Goal: Information Seeking & Learning: Compare options

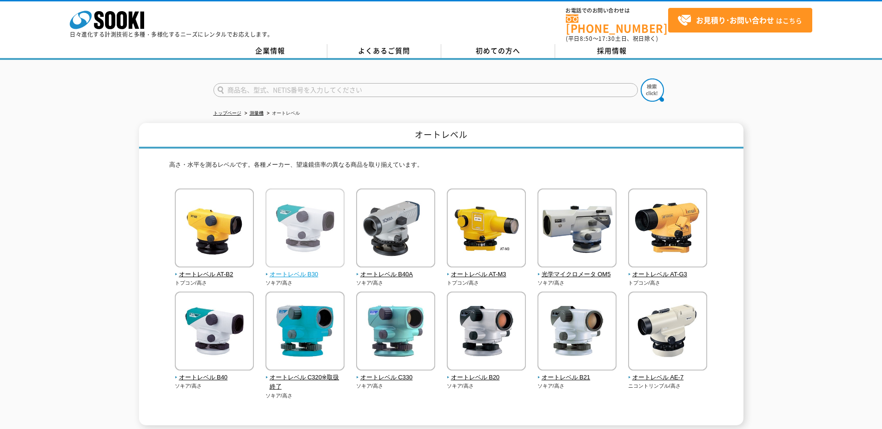
click at [306, 222] on img at bounding box center [304, 229] width 79 height 81
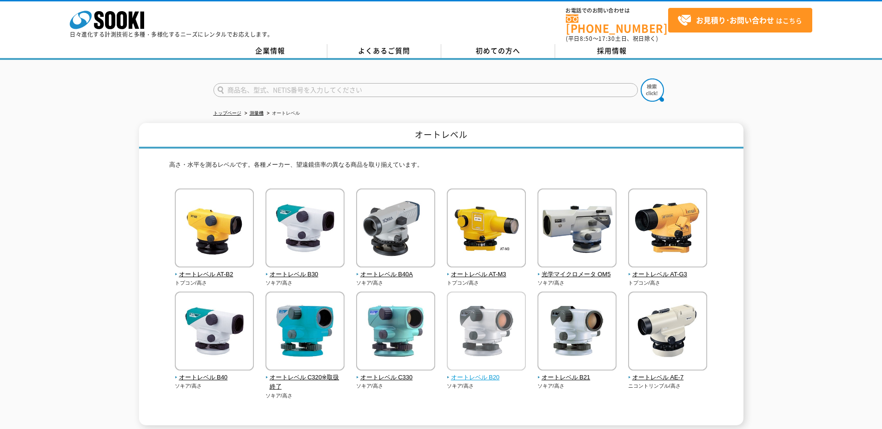
click at [467, 341] on img at bounding box center [486, 332] width 79 height 81
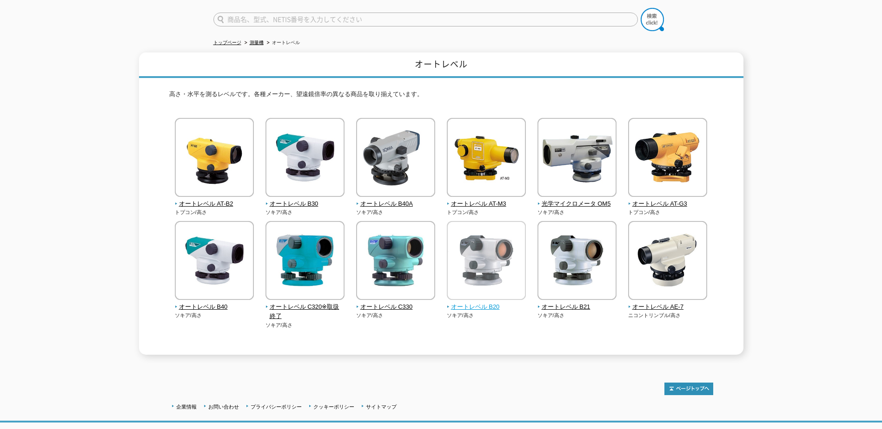
scroll to position [123, 0]
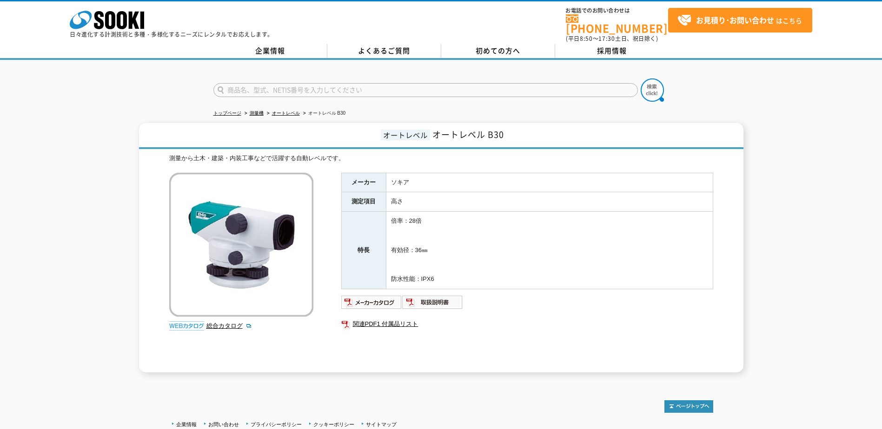
scroll to position [70, 0]
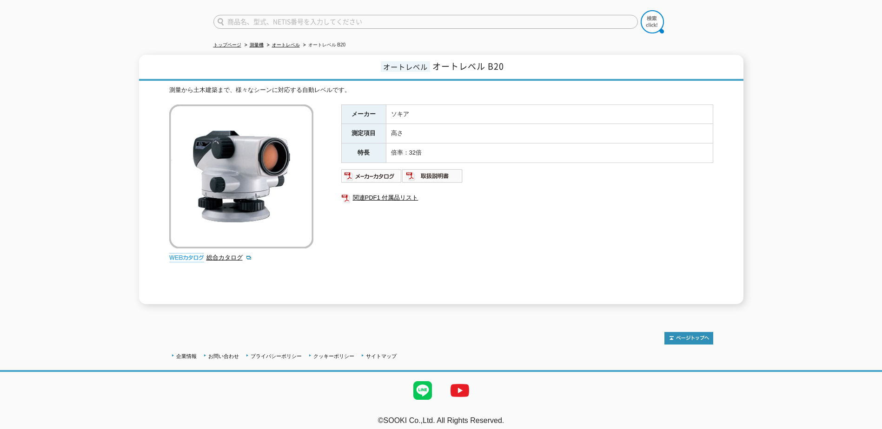
scroll to position [70, 0]
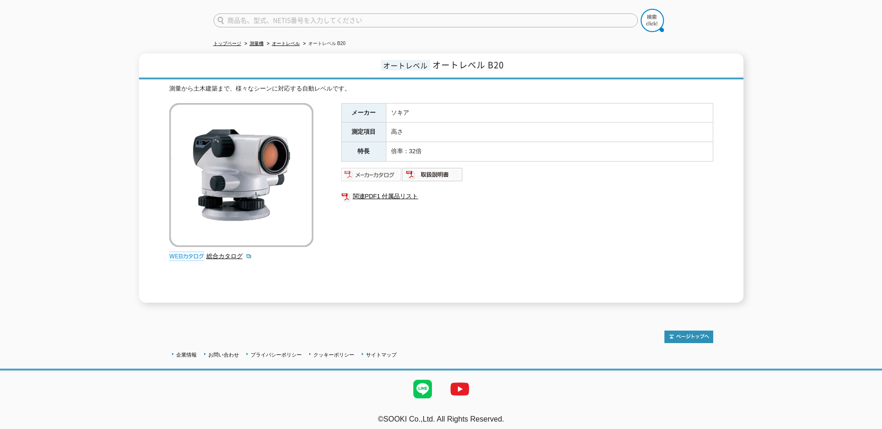
click at [393, 170] on img at bounding box center [371, 174] width 61 height 15
